Goal: Transaction & Acquisition: Subscribe to service/newsletter

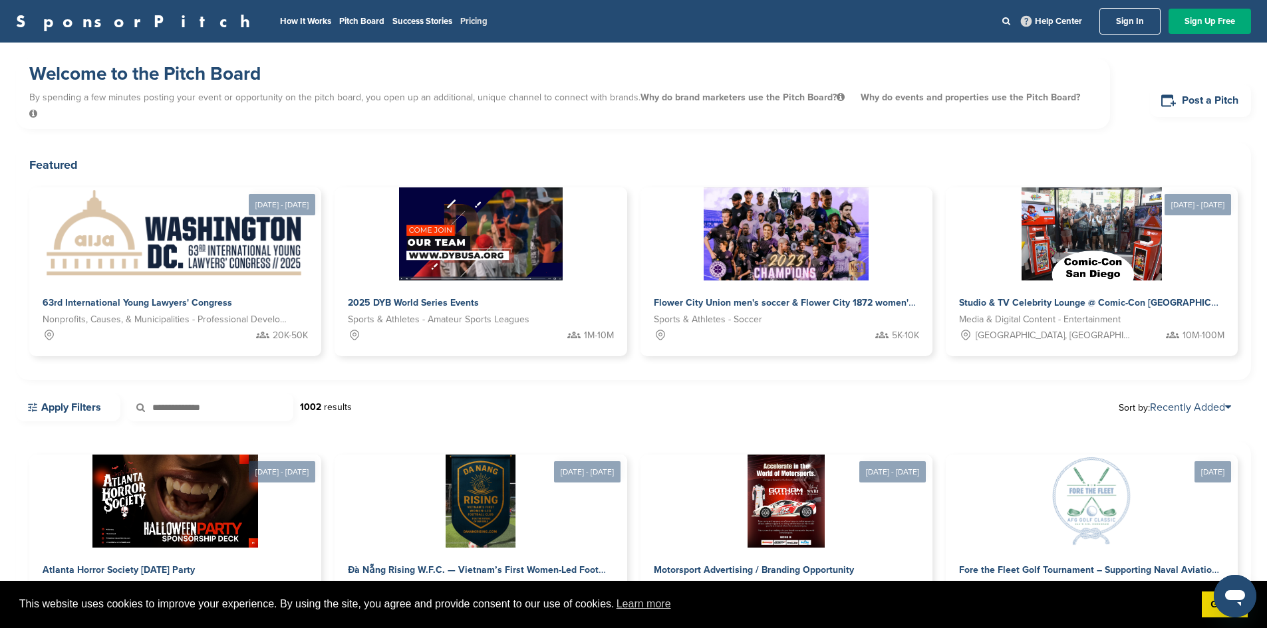
click at [460, 23] on link "Pricing" at bounding box center [473, 21] width 27 height 11
